Goal: Task Accomplishment & Management: Complete application form

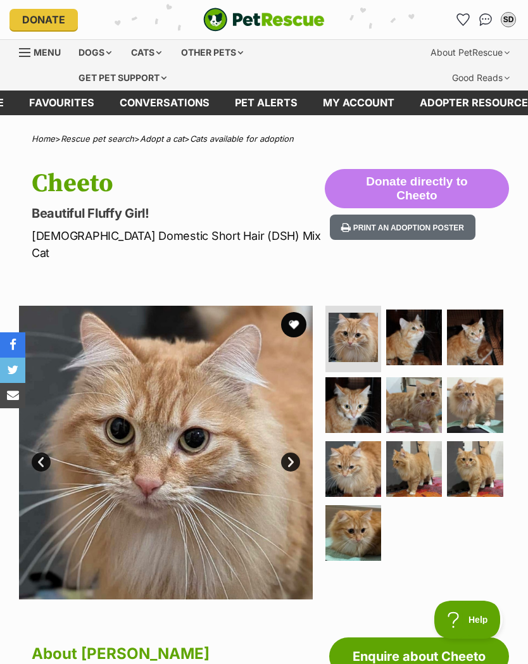
click at [431, 191] on button "Donate directly to Cheeto" at bounding box center [417, 188] width 184 height 39
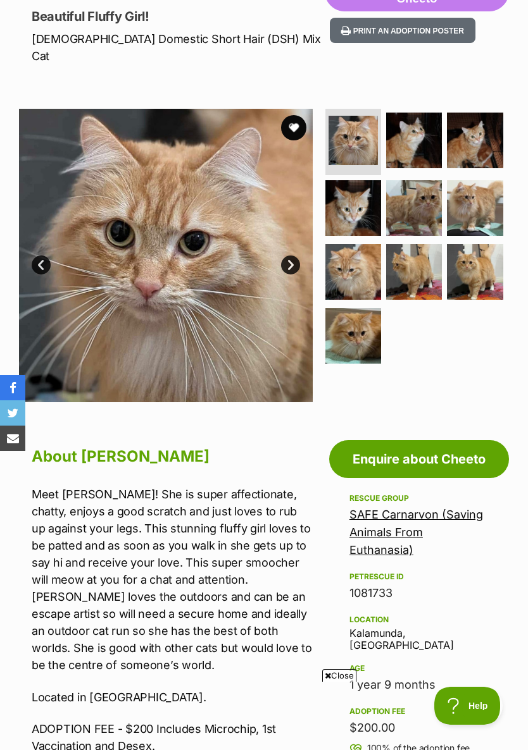
scroll to position [259, 0]
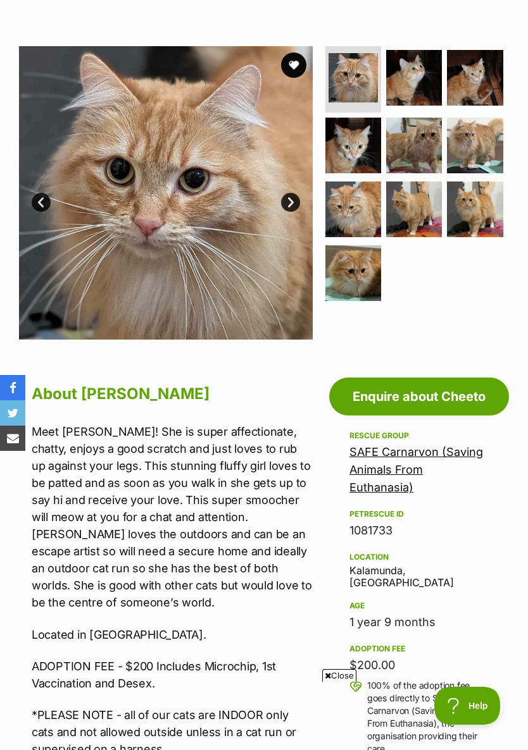
click at [453, 378] on link "Enquire about Cheeto" at bounding box center [419, 397] width 180 height 38
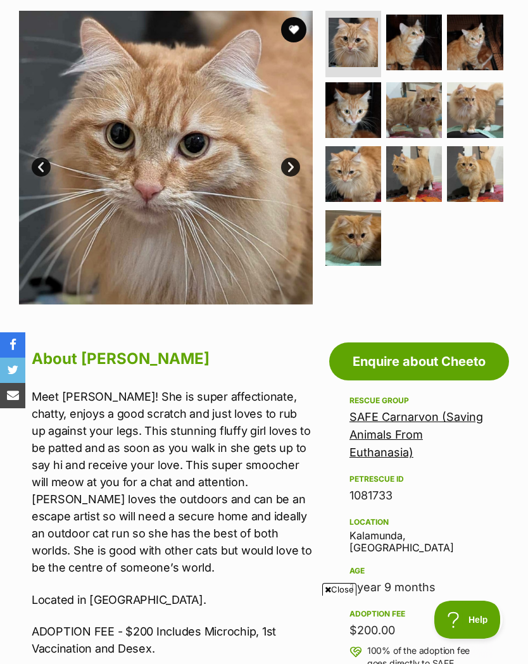
scroll to position [0, 0]
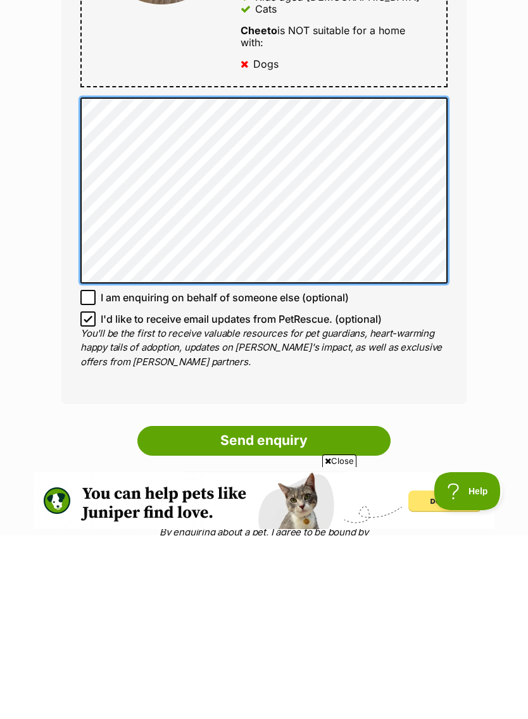
scroll to position [680, 0]
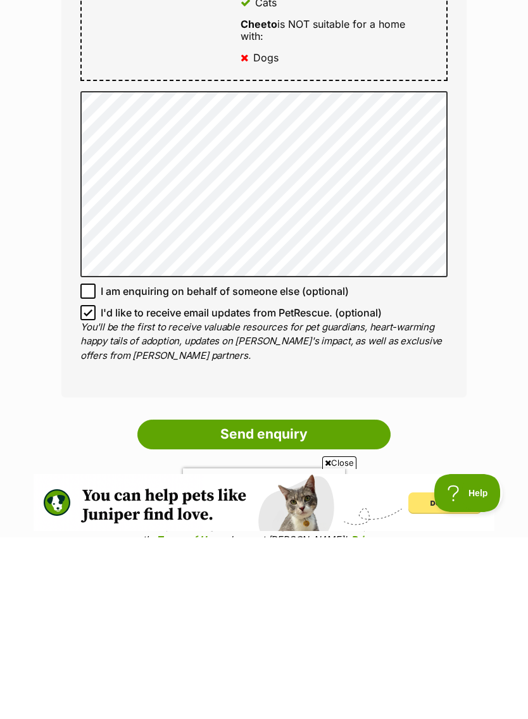
click at [232, 601] on input "Send enquiry" at bounding box center [263, 615] width 253 height 29
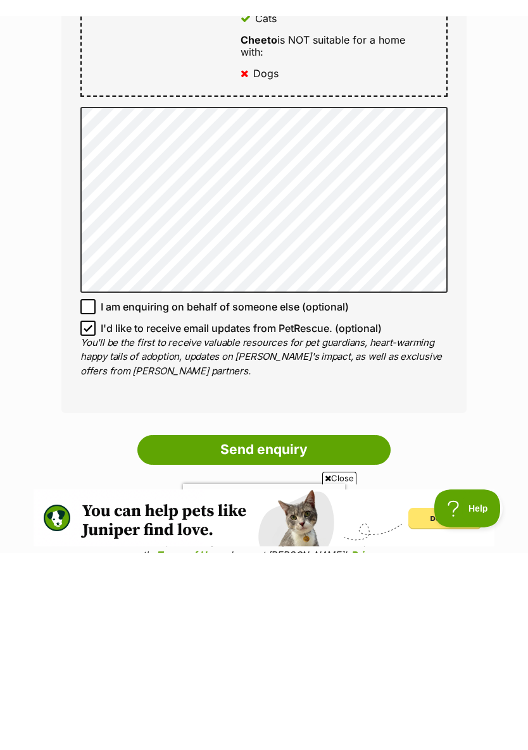
scroll to position [862, 0]
